Goal: Task Accomplishment & Management: Complete application form

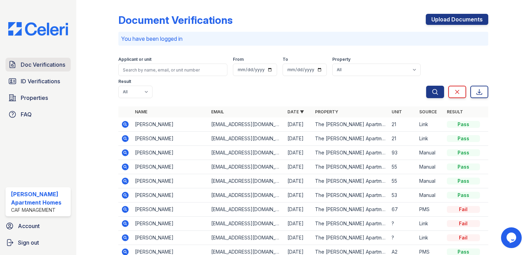
scroll to position [22, 0]
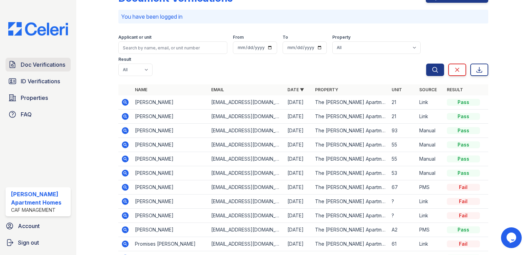
click at [44, 64] on span "Doc Verifications" at bounding box center [43, 64] width 45 height 8
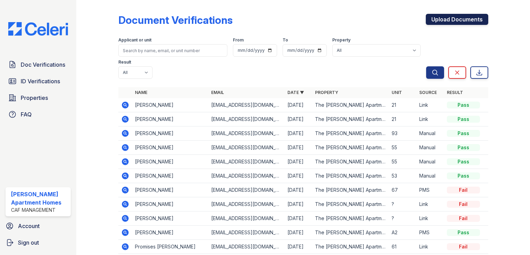
click at [455, 19] on link "Upload Documents" at bounding box center [457, 19] width 62 height 11
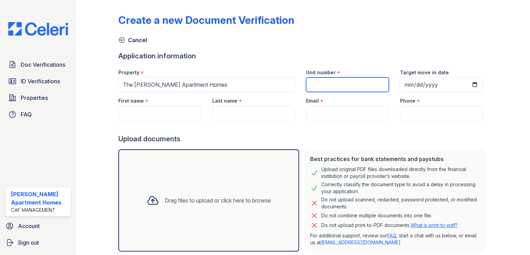
click at [343, 83] on input "Unit number" at bounding box center [347, 84] width 83 height 15
type input "95"
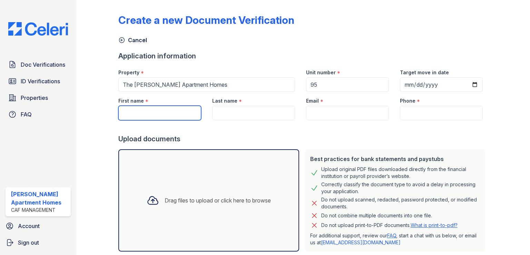
click at [176, 111] on input "First name" at bounding box center [159, 113] width 83 height 15
type input "[PERSON_NAME]"
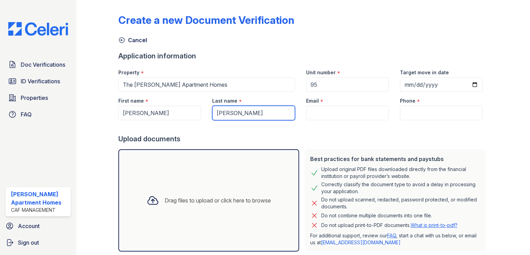
type input "[PERSON_NAME]"
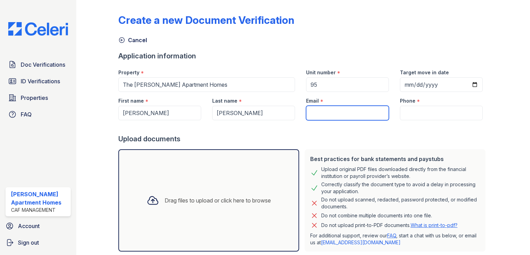
click at [345, 115] on input "Email" at bounding box center [347, 113] width 83 height 15
paste input "[EMAIL_ADDRESS][DOMAIN_NAME]"
type input "[EMAIL_ADDRESS]@[DOMAIN_NAME]"
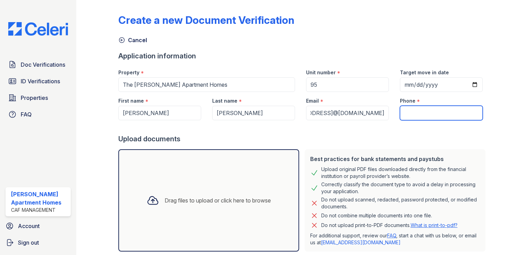
scroll to position [0, 0]
click at [423, 116] on input "Phone" at bounding box center [441, 113] width 83 height 15
paste input "[PHONE_NUMBER]"
type input "[PHONE_NUMBER]"
click at [230, 187] on div "Drag files to upload or click here to browse" at bounding box center [208, 200] width 181 height 102
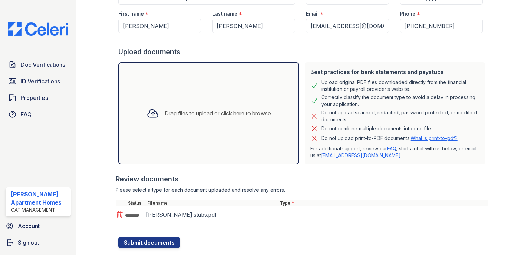
scroll to position [103, 0]
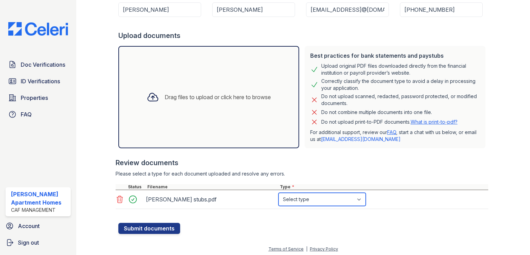
click at [299, 201] on select "Select type Paystub Bank Statement Offer Letter Tax Documents Benefit Award Let…" at bounding box center [322, 199] width 87 height 13
select select "paystub"
click at [279, 193] on select "Select type Paystub Bank Statement Offer Letter Tax Documents Benefit Award Let…" at bounding box center [322, 199] width 87 height 13
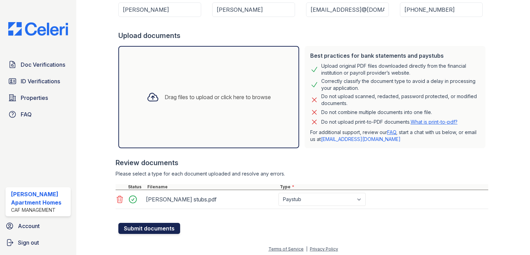
click at [151, 230] on button "Submit documents" at bounding box center [149, 228] width 62 height 11
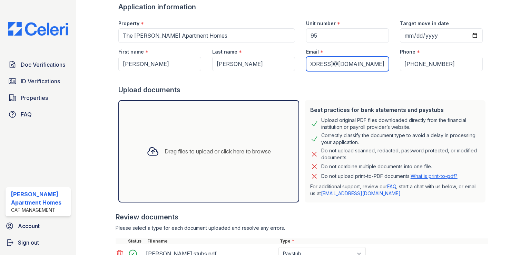
scroll to position [0, 0]
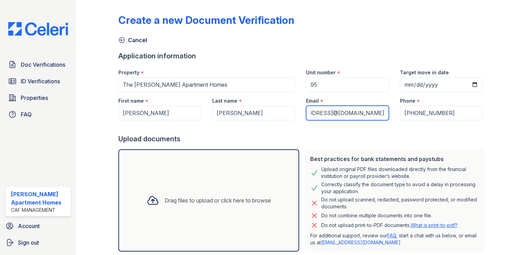
click at [353, 116] on input "[EMAIL_ADDRESS]@[DOMAIN_NAME]" at bounding box center [347, 113] width 83 height 15
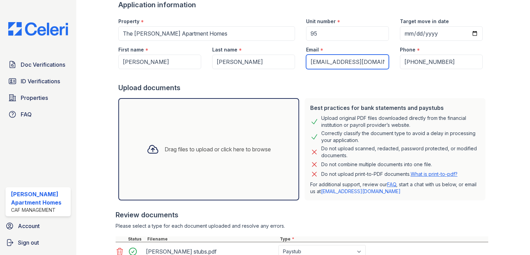
scroll to position [105, 0]
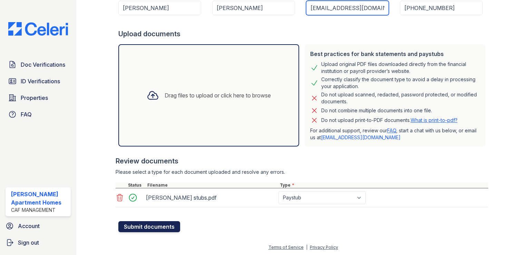
type input "[EMAIL_ADDRESS][DOMAIN_NAME]"
click at [164, 224] on button "Submit documents" at bounding box center [149, 226] width 62 height 11
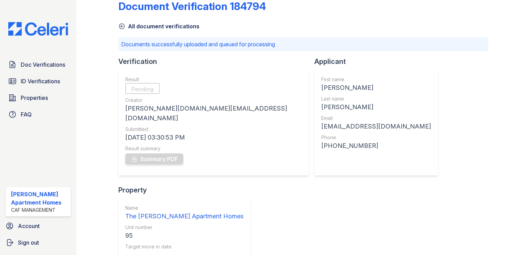
scroll to position [22, 0]
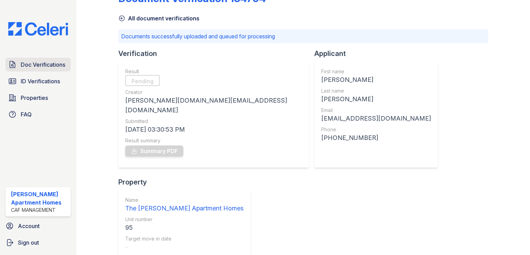
click at [56, 67] on span "Doc Verifications" at bounding box center [43, 64] width 45 height 8
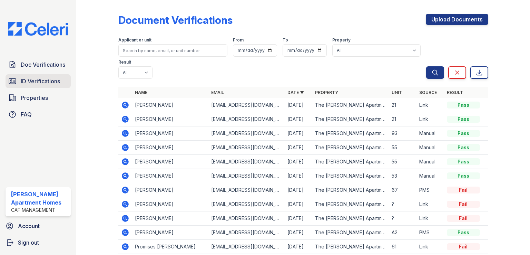
click at [54, 77] on span "ID Verifications" at bounding box center [40, 81] width 39 height 8
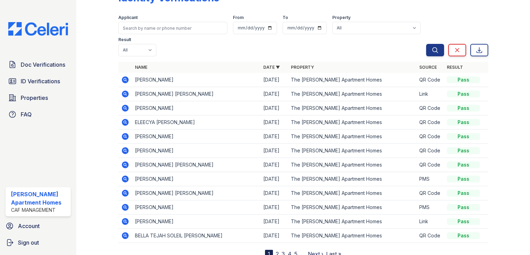
scroll to position [35, 0]
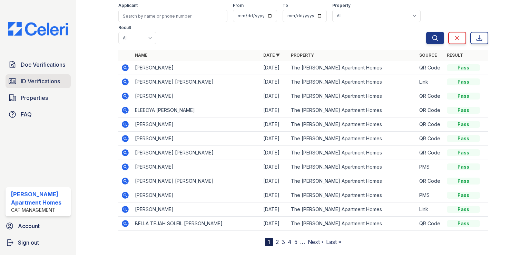
click at [50, 83] on span "ID Verifications" at bounding box center [40, 81] width 39 height 8
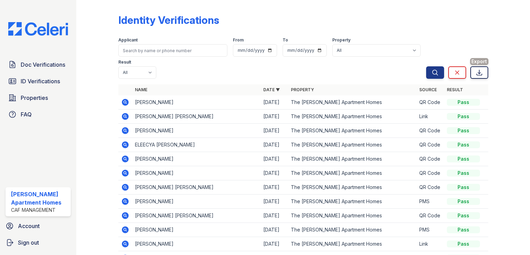
click at [471, 69] on link "Export" at bounding box center [480, 72] width 18 height 12
click at [315, 21] on div "Identity Verifications" at bounding box center [303, 23] width 370 height 18
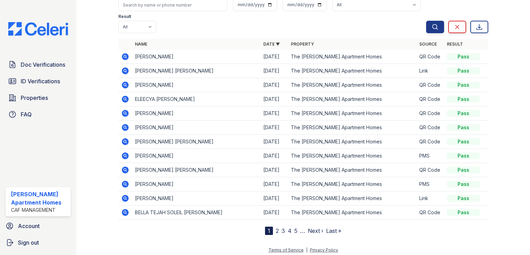
scroll to position [48, 0]
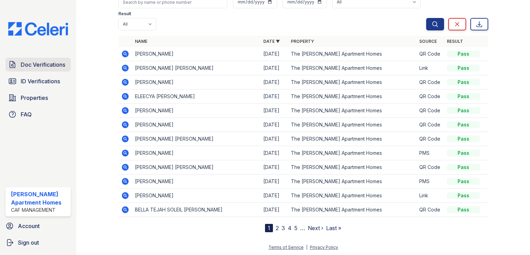
click at [50, 64] on span "Doc Verifications" at bounding box center [43, 64] width 45 height 8
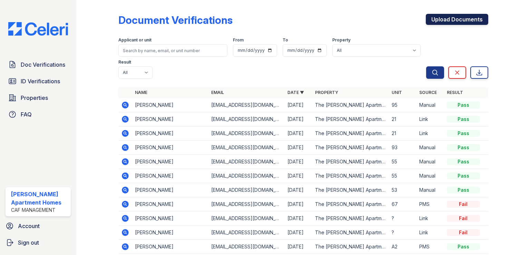
click at [434, 23] on link "Upload Documents" at bounding box center [457, 19] width 62 height 11
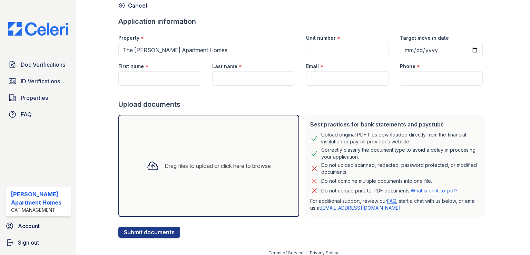
scroll to position [40, 0]
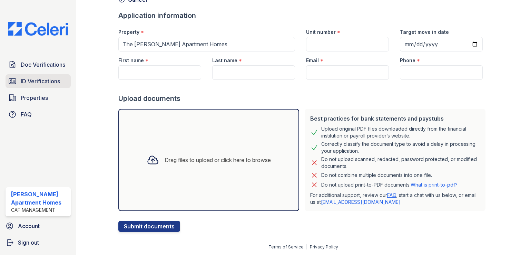
click at [35, 82] on span "ID Verifications" at bounding box center [40, 81] width 39 height 8
